Goal: Task Accomplishment & Management: Manage account settings

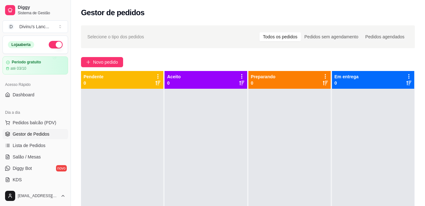
click at [53, 44] on button "button" at bounding box center [56, 45] width 14 height 8
click at [105, 65] on span "Novo pedido" at bounding box center [105, 62] width 25 height 7
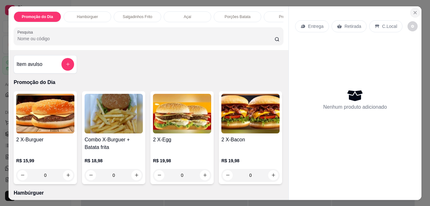
click at [415, 8] on button "Close" at bounding box center [415, 13] width 10 height 10
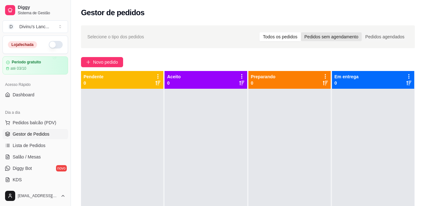
click at [320, 37] on div "Pedidos sem agendamento" at bounding box center [331, 36] width 61 height 9
click at [301, 32] on input "Pedidos sem agendamento" at bounding box center [301, 32] width 0 height 0
click at [364, 39] on div "Pedidos agendados" at bounding box center [385, 36] width 46 height 9
click at [362, 32] on input "Pedidos agendados" at bounding box center [362, 32] width 0 height 0
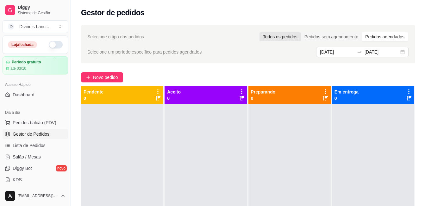
click at [290, 35] on div "Todos os pedidos" at bounding box center [279, 36] width 41 height 9
click at [259, 32] on input "Todos os pedidos" at bounding box center [259, 32] width 0 height 0
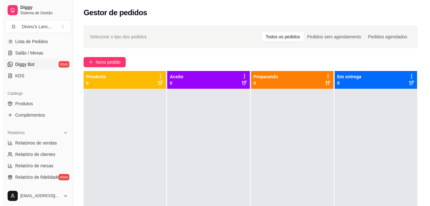
scroll to position [104, 0]
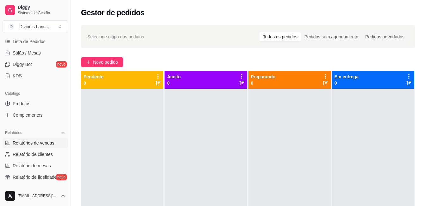
click at [39, 145] on span "Relatórios de vendas" at bounding box center [34, 143] width 42 height 6
select select "ALL"
select select "0"
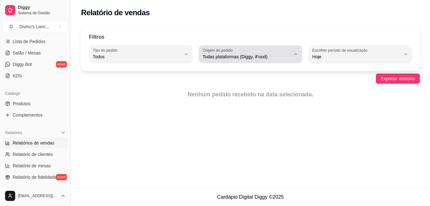
click at [220, 59] on span "Todas plataformas (Diggy, iFood)" at bounding box center [246, 56] width 88 height 6
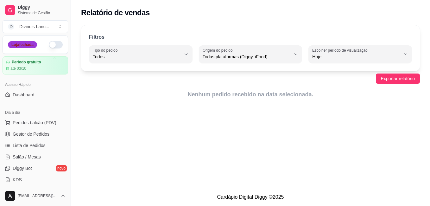
click at [21, 45] on div "Loja fechada" at bounding box center [22, 44] width 29 height 7
click at [36, 60] on article "Período gratuito" at bounding box center [26, 62] width 30 height 5
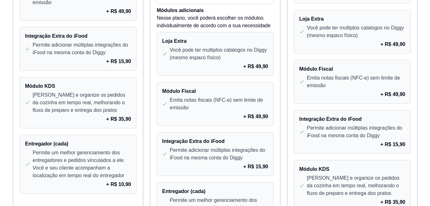
scroll to position [594, 0]
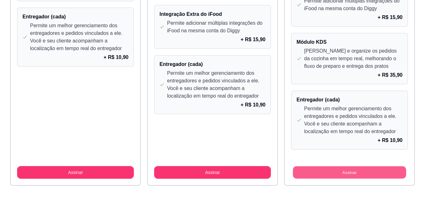
click at [352, 171] on button "Assinar" at bounding box center [349, 172] width 113 height 12
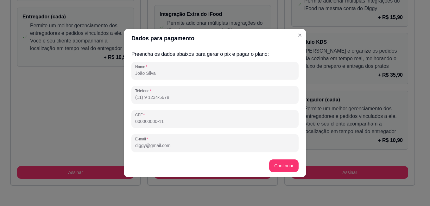
click at [195, 72] on input "Nome" at bounding box center [214, 73] width 159 height 6
type input "[PERSON_NAME]"
click at [193, 144] on input "[EMAIL_ADDRESS][DOMAIN_NAME]" at bounding box center [214, 145] width 159 height 6
drag, startPoint x: 193, startPoint y: 144, endPoint x: 135, endPoint y: 148, distance: 58.4
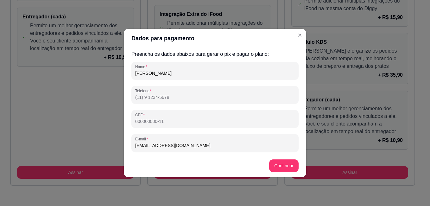
click at [135, 148] on div "[EMAIL_ADDRESS][DOMAIN_NAME]" at bounding box center [214, 142] width 159 height 13
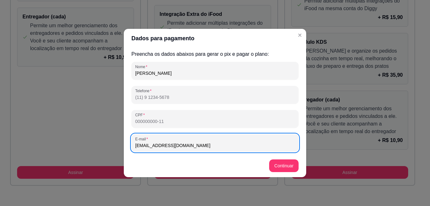
type input "[EMAIL_ADDRESS][DOMAIN_NAME]"
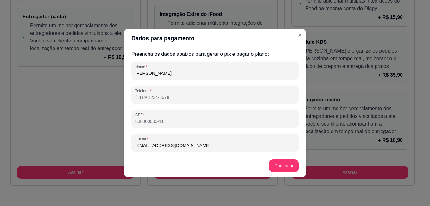
click at [140, 123] on input "CPF" at bounding box center [214, 121] width 159 height 6
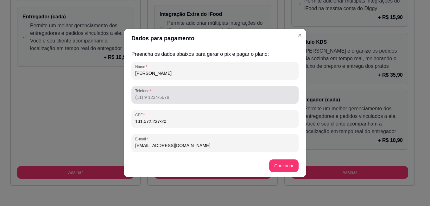
type input "131.572.237-20"
click at [152, 101] on div "Telefone" at bounding box center [214, 95] width 167 height 18
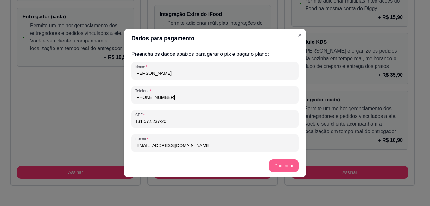
type input "[PHONE_NUMBER]"
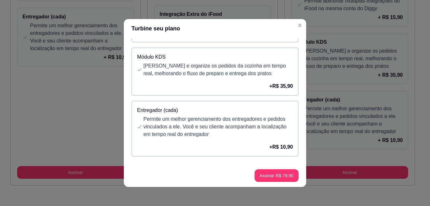
scroll to position [1, 0]
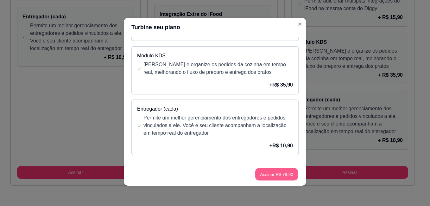
click at [267, 176] on button "Assinar R$ 79,90" at bounding box center [276, 174] width 43 height 12
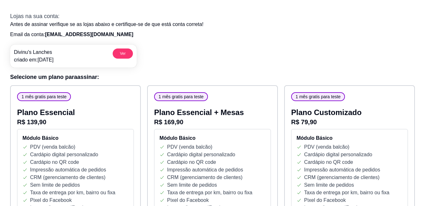
scroll to position [21, 0]
click at [299, 97] on span "1 mês gratis para teste" at bounding box center [318, 97] width 50 height 6
click at [330, 118] on p "R$ 79,90" at bounding box center [349, 122] width 117 height 9
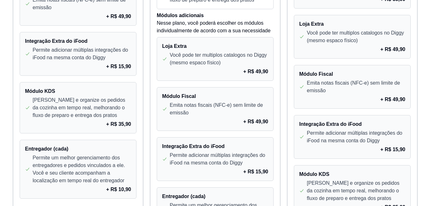
scroll to position [594, 0]
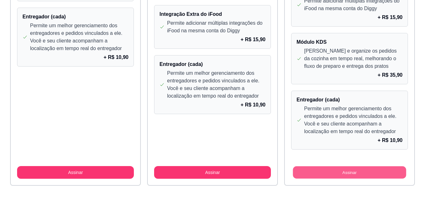
click at [303, 172] on button "Assinar" at bounding box center [349, 172] width 113 height 12
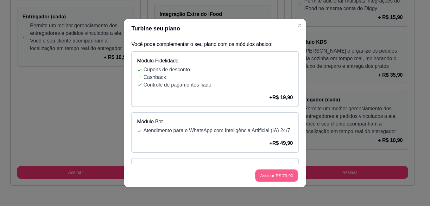
click at [273, 172] on button "Assinar R$ 79,90" at bounding box center [276, 175] width 43 height 12
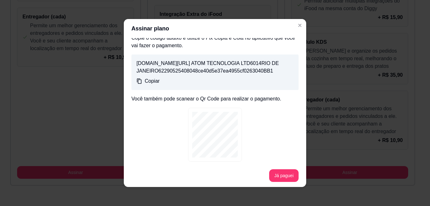
scroll to position [85, 0]
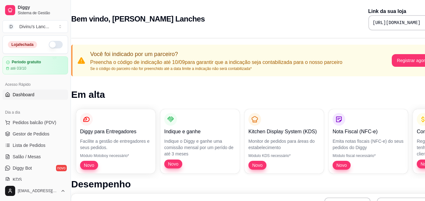
scroll to position [0, 9]
click at [27, 133] on span "Gestor de Pedidos" at bounding box center [31, 134] width 37 height 6
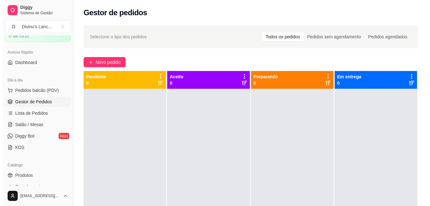
scroll to position [33, 0]
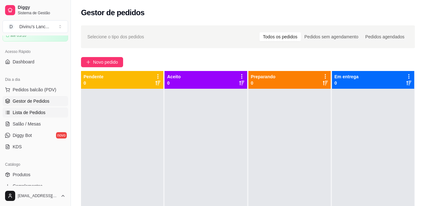
click at [28, 112] on span "Lista de Pedidos" at bounding box center [29, 112] width 33 height 6
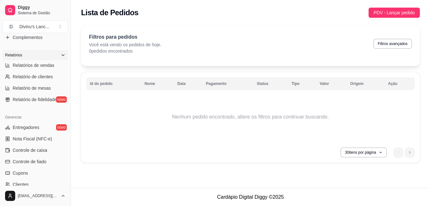
scroll to position [181, 0]
click at [40, 149] on span "Controle de caixa" at bounding box center [30, 150] width 34 height 6
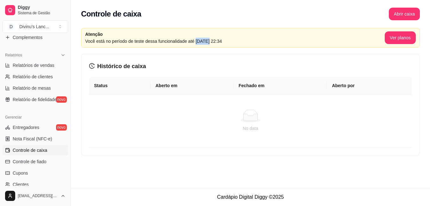
drag, startPoint x: 194, startPoint y: 41, endPoint x: 206, endPoint y: 40, distance: 12.1
click at [206, 40] on article "Você está no período de teste dessa funcionalidade até [DATE] 22:34" at bounding box center [234, 41] width 299 height 7
drag, startPoint x: 206, startPoint y: 40, endPoint x: 250, endPoint y: 53, distance: 45.9
click at [250, 53] on div "Atenção Você está no período de teste dessa funcionalidade até [DATE] 22:34 Ver…" at bounding box center [250, 93] width 359 height 139
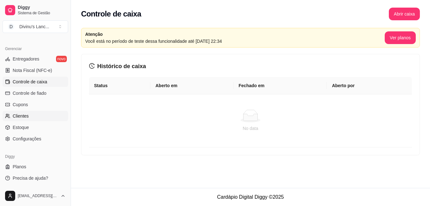
click at [27, 114] on span "Clientes" at bounding box center [21, 116] width 16 height 6
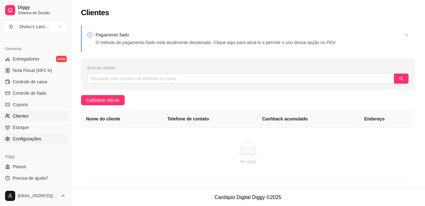
click at [29, 138] on span "Configurações" at bounding box center [27, 138] width 28 height 6
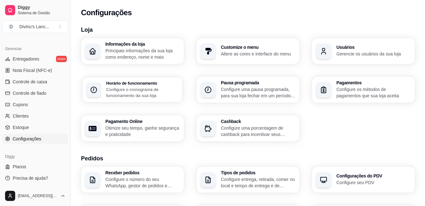
click at [144, 95] on p "Configure o cronograma de funcionamento da sua loja" at bounding box center [142, 92] width 72 height 12
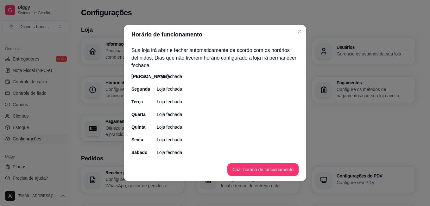
click at [156, 77] on div "[PERSON_NAME] fechada" at bounding box center [214, 76] width 167 height 6
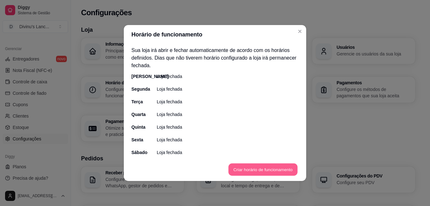
click at [242, 166] on button "Criar horário de funcionamento" at bounding box center [262, 169] width 69 height 12
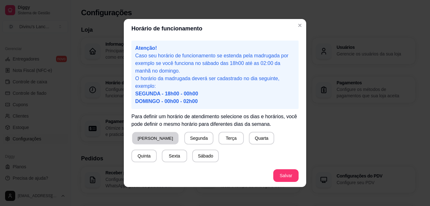
click at [150, 135] on button "[PERSON_NAME]" at bounding box center [155, 138] width 47 height 12
click at [184, 136] on button "Segunda" at bounding box center [198, 138] width 28 height 12
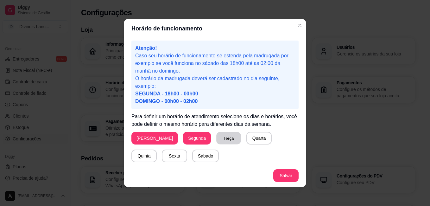
click at [216, 136] on button "Terça" at bounding box center [228, 138] width 25 height 12
click at [246, 139] on button "Quarta" at bounding box center [258, 138] width 25 height 12
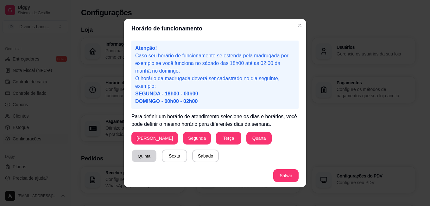
click at [156, 150] on button "Quinta" at bounding box center [144, 156] width 25 height 12
click at [162, 152] on button "Sexta" at bounding box center [174, 156] width 25 height 12
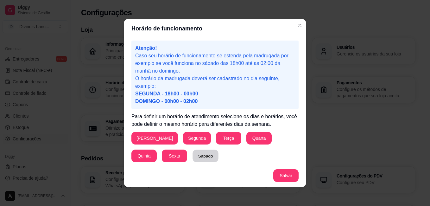
click at [192, 156] on button "Sábado" at bounding box center [205, 156] width 26 height 12
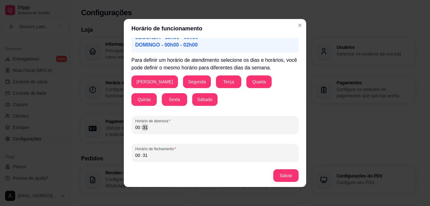
click at [177, 126] on div "00 : 31" at bounding box center [214, 127] width 159 height 8
click at [156, 126] on div "00 : 31" at bounding box center [214, 127] width 159 height 8
click at [137, 127] on div "00" at bounding box center [137, 127] width 6 height 6
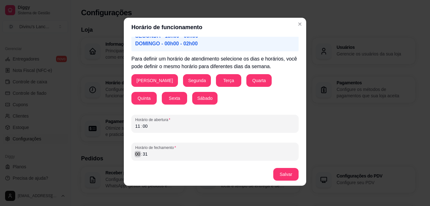
click at [135, 157] on div "00 : 31" at bounding box center [214, 154] width 159 height 8
click at [134, 153] on div "11" at bounding box center [137, 154] width 6 height 6
click at [134, 153] on div "01" at bounding box center [137, 154] width 6 height 6
click at [195, 166] on footer "Salvar" at bounding box center [215, 174] width 182 height 23
click at [283, 178] on button "Salvar" at bounding box center [285, 174] width 25 height 12
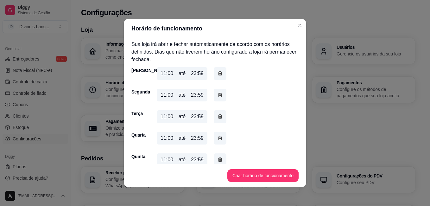
click at [196, 74] on div "23:59" at bounding box center [197, 74] width 13 height 8
click at [194, 95] on div "23:59" at bounding box center [197, 95] width 13 height 8
click at [191, 95] on div "23:59" at bounding box center [197, 95] width 13 height 8
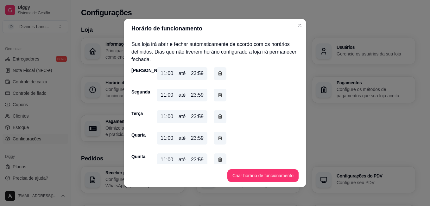
drag, startPoint x: 191, startPoint y: 95, endPoint x: 237, endPoint y: 93, distance: 45.6
click at [237, 93] on div "Segunda 11:00 até 23:59" at bounding box center [214, 96] width 167 height 15
click at [191, 92] on div "23:59" at bounding box center [197, 95] width 13 height 8
click at [172, 95] on div "11:00 até 23:59" at bounding box center [182, 95] width 51 height 13
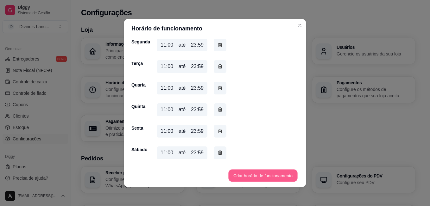
click at [240, 173] on button "Criar horário de funcionamento" at bounding box center [262, 175] width 69 height 12
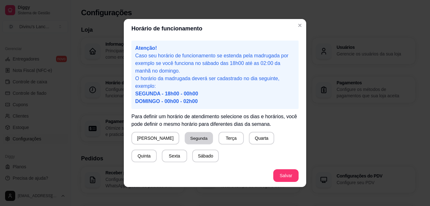
click at [185, 138] on button "Segunda" at bounding box center [199, 138] width 28 height 12
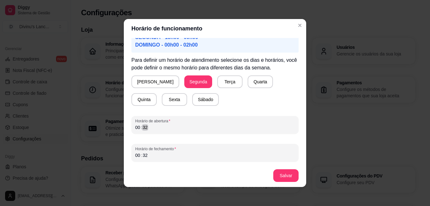
click at [144, 128] on div "32" at bounding box center [145, 127] width 6 height 6
click at [135, 126] on div "00" at bounding box center [137, 127] width 6 height 6
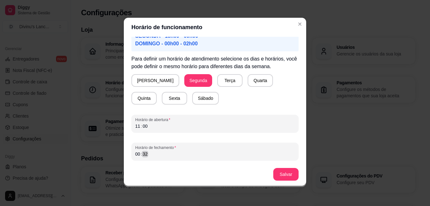
click at [155, 156] on div "00 : 32" at bounding box center [214, 154] width 159 height 8
click at [285, 177] on button "Salvar" at bounding box center [285, 174] width 25 height 12
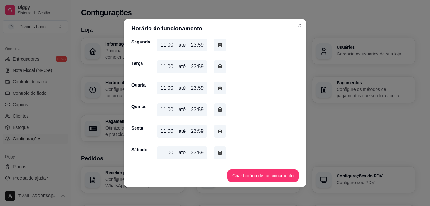
scroll to position [0, 0]
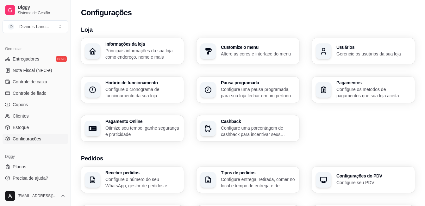
click at [157, 46] on h3 "Informações da loja" at bounding box center [142, 44] width 75 height 4
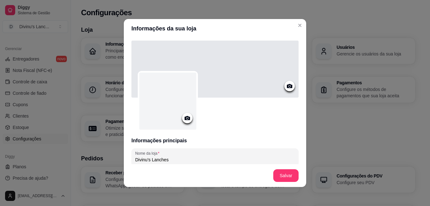
click at [186, 118] on circle at bounding box center [187, 118] width 2 height 2
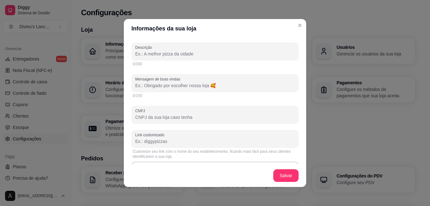
scroll to position [155, 0]
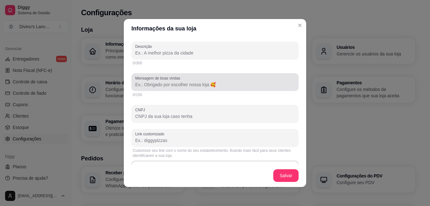
click at [171, 88] on div at bounding box center [214, 82] width 159 height 13
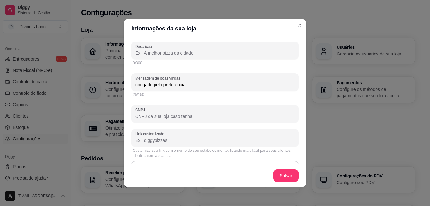
click at [175, 84] on input "obrigado pela preferencia" at bounding box center [214, 84] width 159 height 6
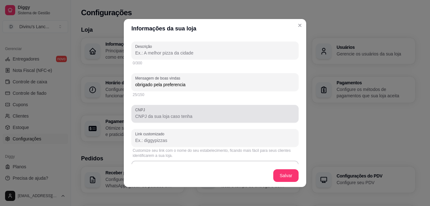
type input "obrigado pela preferencia"
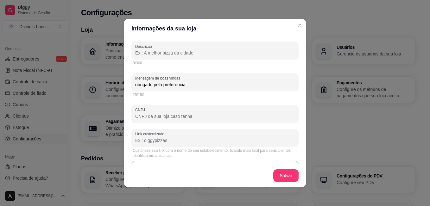
click at [149, 116] on input "CNPJ" at bounding box center [214, 116] width 159 height 6
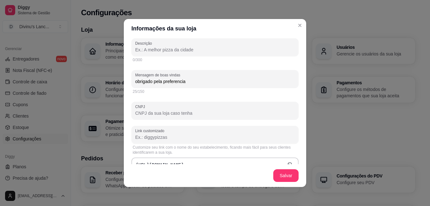
scroll to position [159, 0]
click at [165, 134] on input "Link customizado" at bounding box center [214, 136] width 159 height 6
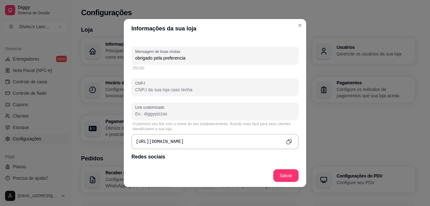
scroll to position [182, 0]
click at [184, 139] on div "[URL][DOMAIN_NAME]" at bounding box center [214, 140] width 167 height 15
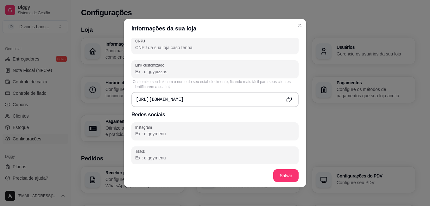
scroll to position [224, 0]
click at [163, 131] on input "Instagram" at bounding box center [214, 133] width 159 height 6
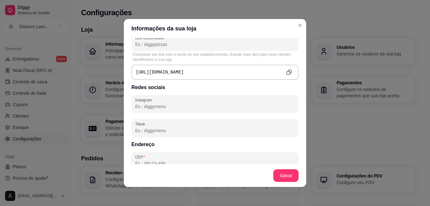
scroll to position [251, 0]
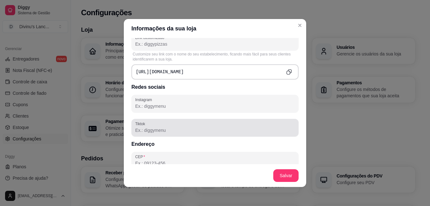
type input "i"
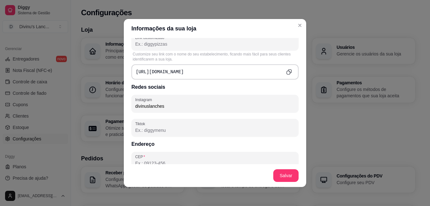
click at [139, 105] on input "divinuslanches" at bounding box center [214, 106] width 159 height 6
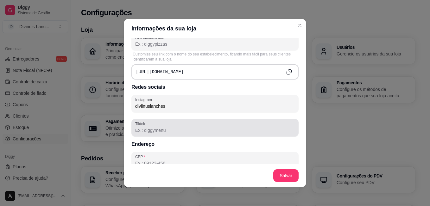
type input "diviinuslanches"
click at [181, 126] on div at bounding box center [214, 127] width 159 height 13
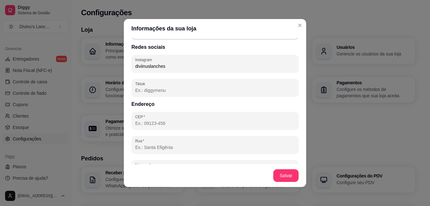
scroll to position [291, 0]
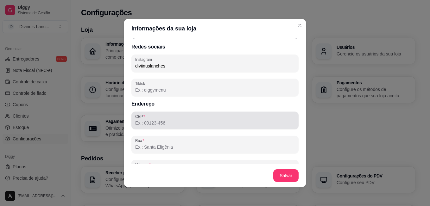
click at [181, 126] on div at bounding box center [214, 120] width 159 height 13
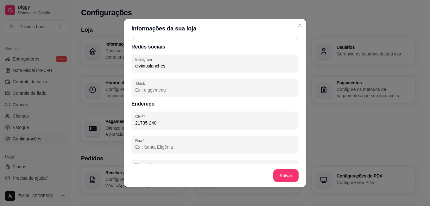
type input "21735-240"
type input "Rua [PERSON_NAME]"
type input "Realengo"
type input "[GEOGRAPHIC_DATA]"
type input "RJ"
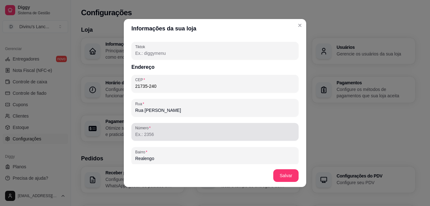
scroll to position [328, 0]
click at [181, 126] on div at bounding box center [214, 131] width 159 height 13
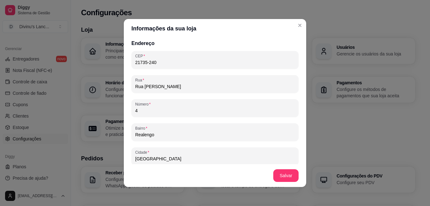
scroll to position [352, 0]
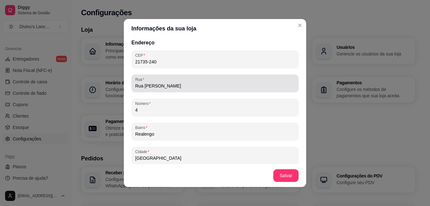
type input "4"
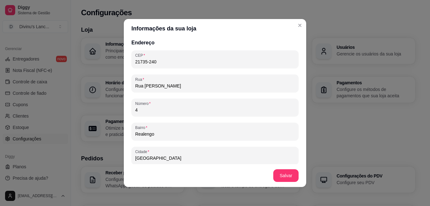
drag, startPoint x: 141, startPoint y: 84, endPoint x: 130, endPoint y: 86, distance: 11.2
click at [131, 86] on div "[GEOGRAPHIC_DATA][PERSON_NAME]" at bounding box center [214, 83] width 167 height 18
click at [135, 86] on input "travessa [PERSON_NAME][GEOGRAPHIC_DATA]" at bounding box center [214, 86] width 159 height 6
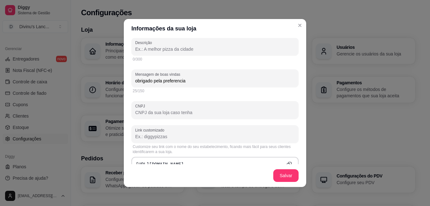
scroll to position [158, 0]
type input "Travessa [PERSON_NAME][GEOGRAPHIC_DATA]"
drag, startPoint x: 183, startPoint y: 81, endPoint x: 162, endPoint y: 82, distance: 20.6
click at [162, 82] on input "obrigado pela preferencia" at bounding box center [214, 81] width 159 height 6
paste input "ê"
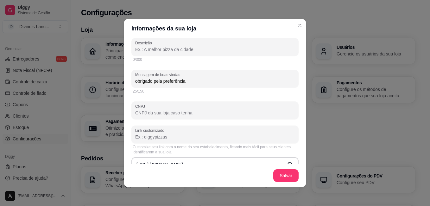
click at [135, 78] on input "obrigado pela preferência" at bounding box center [214, 81] width 159 height 6
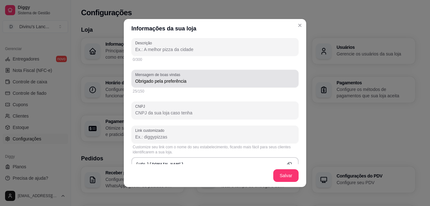
click at [191, 76] on div "Obrigado pela preferência" at bounding box center [214, 78] width 159 height 13
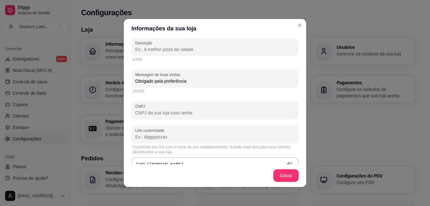
click at [191, 79] on input "Obrigado pela preferência" at bounding box center [214, 81] width 159 height 6
click at [184, 80] on input "Obrigado pela preferência!!" at bounding box center [214, 81] width 159 height 6
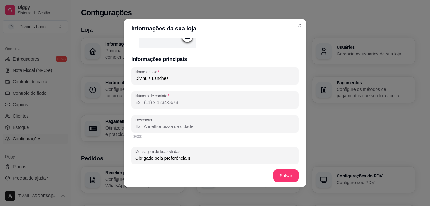
scroll to position [80, 0]
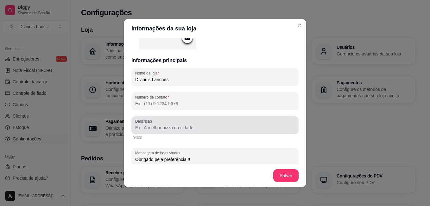
type input "Obrigado pela preferência !!"
click at [147, 124] on div at bounding box center [214, 125] width 159 height 13
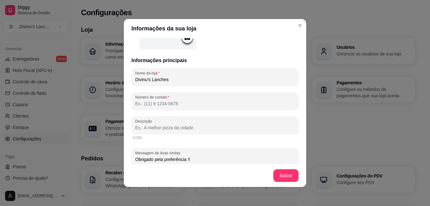
type input "o"
click at [157, 125] on input "O melhor" at bounding box center [214, 127] width 159 height 6
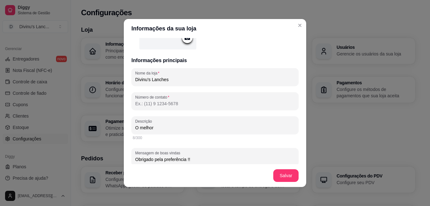
click at [157, 125] on input "O melhor" at bounding box center [214, 127] width 159 height 6
paste input "Lanches saborosos e feitos com carinho, do jeito que você gosta."
click at [212, 129] on input "Lanches saborosos e feitos com carinho, do jeito que você gosta." at bounding box center [214, 127] width 159 height 6
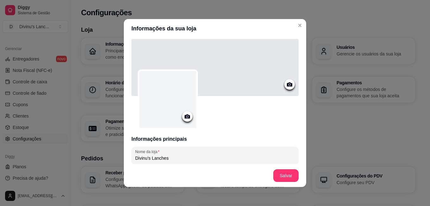
scroll to position [0, 0]
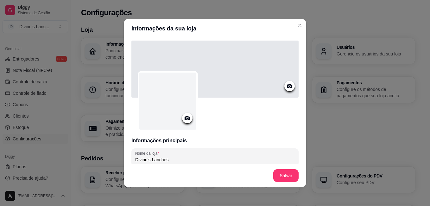
type input "Lanches saborosos e feitos com carinho, do jeito que você gosta."
click at [186, 120] on icon at bounding box center [187, 117] width 7 height 7
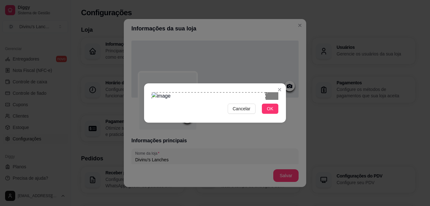
click at [201, 94] on div "Use the arrow keys to move the crop selection area" at bounding box center [209, 113] width 114 height 43
click at [223, 100] on div at bounding box center [215, 96] width 127 height 8
click at [271, 112] on span "OK" at bounding box center [270, 108] width 6 height 7
